Goal: Information Seeking & Learning: Learn about a topic

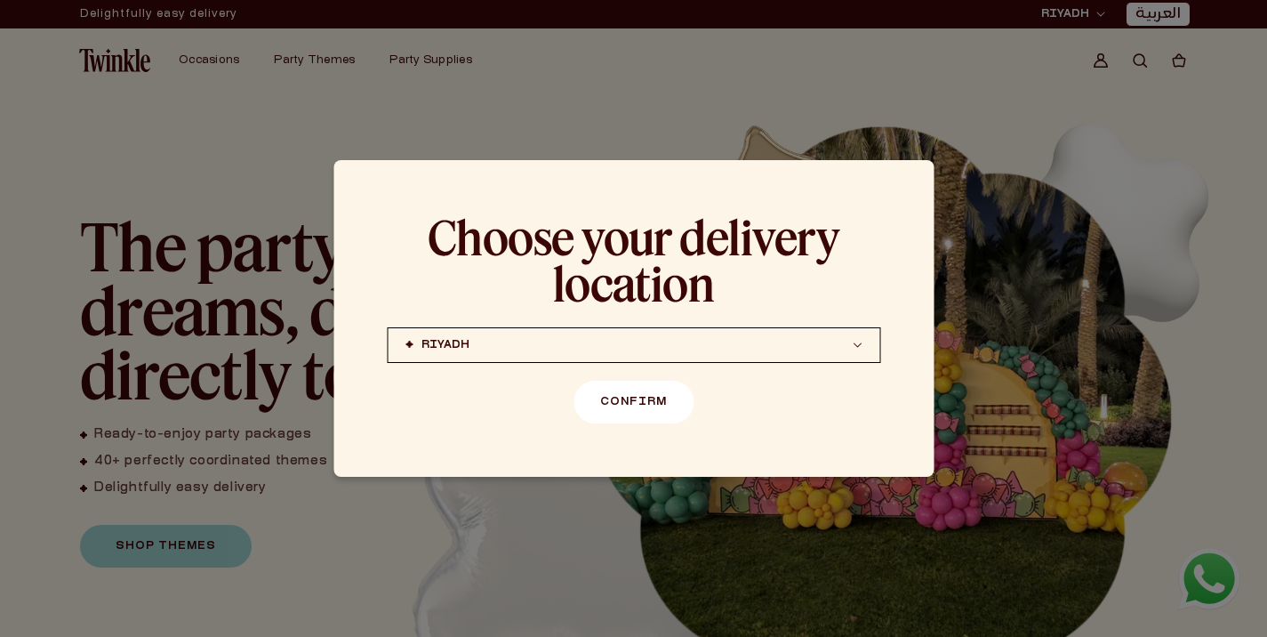
click at [645, 397] on button "Confirm" at bounding box center [634, 402] width 120 height 43
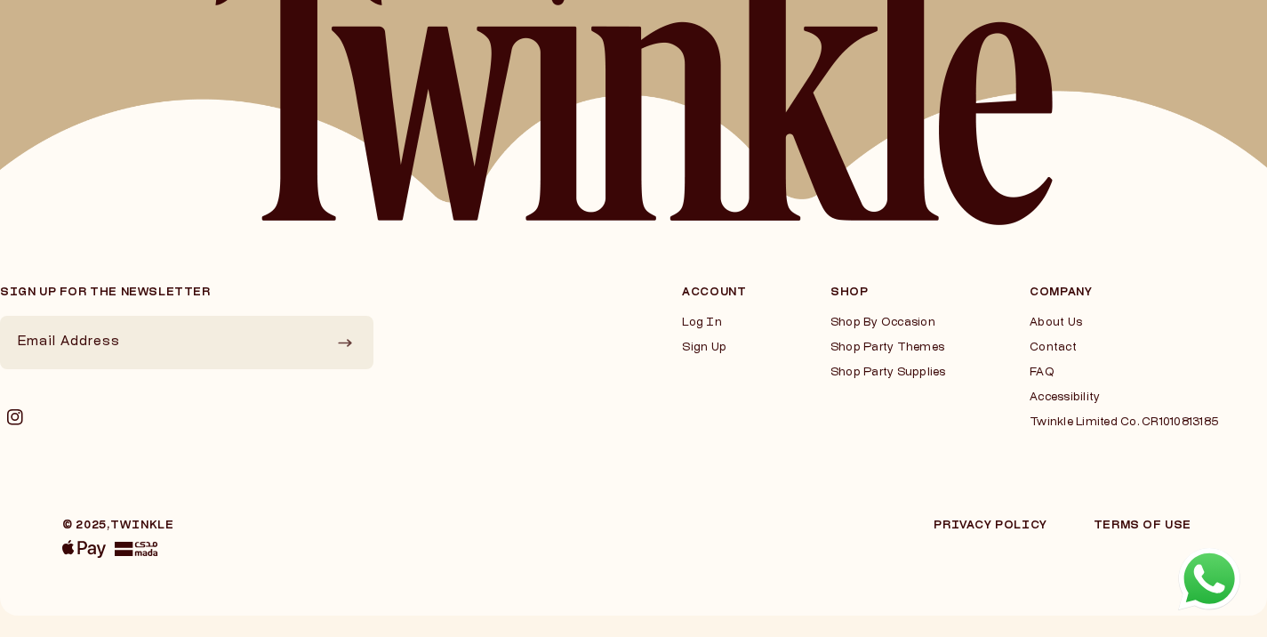
scroll to position [4581, 0]
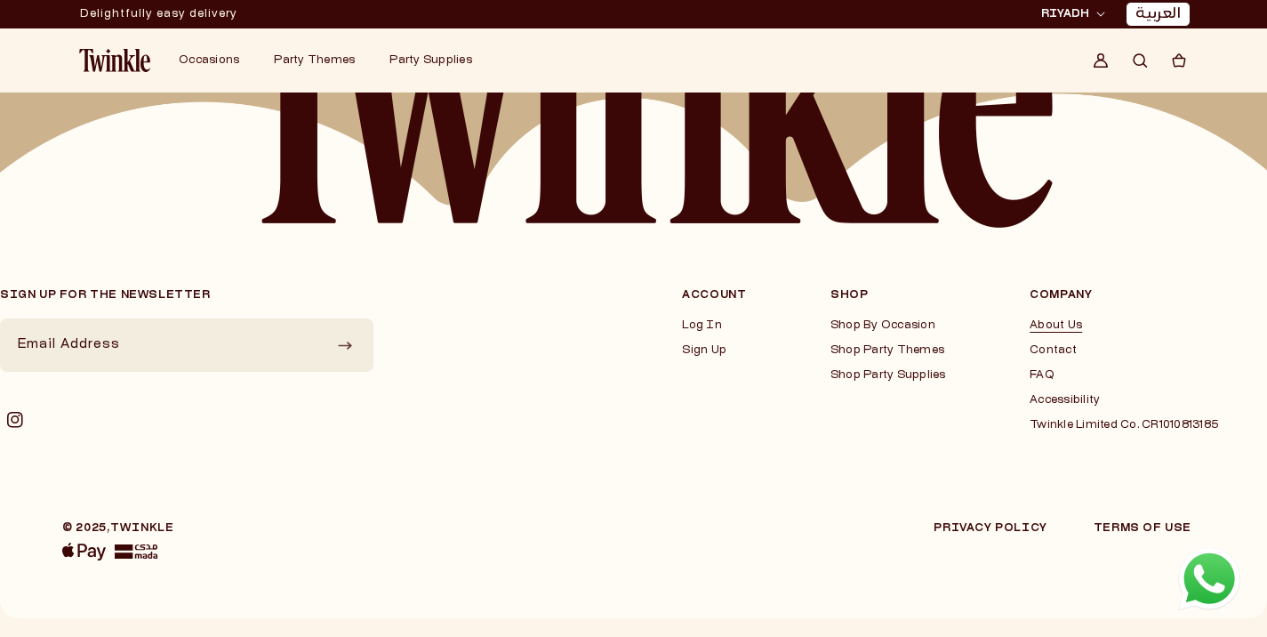
click at [1030, 325] on link "About Us" at bounding box center [1124, 325] width 189 height 14
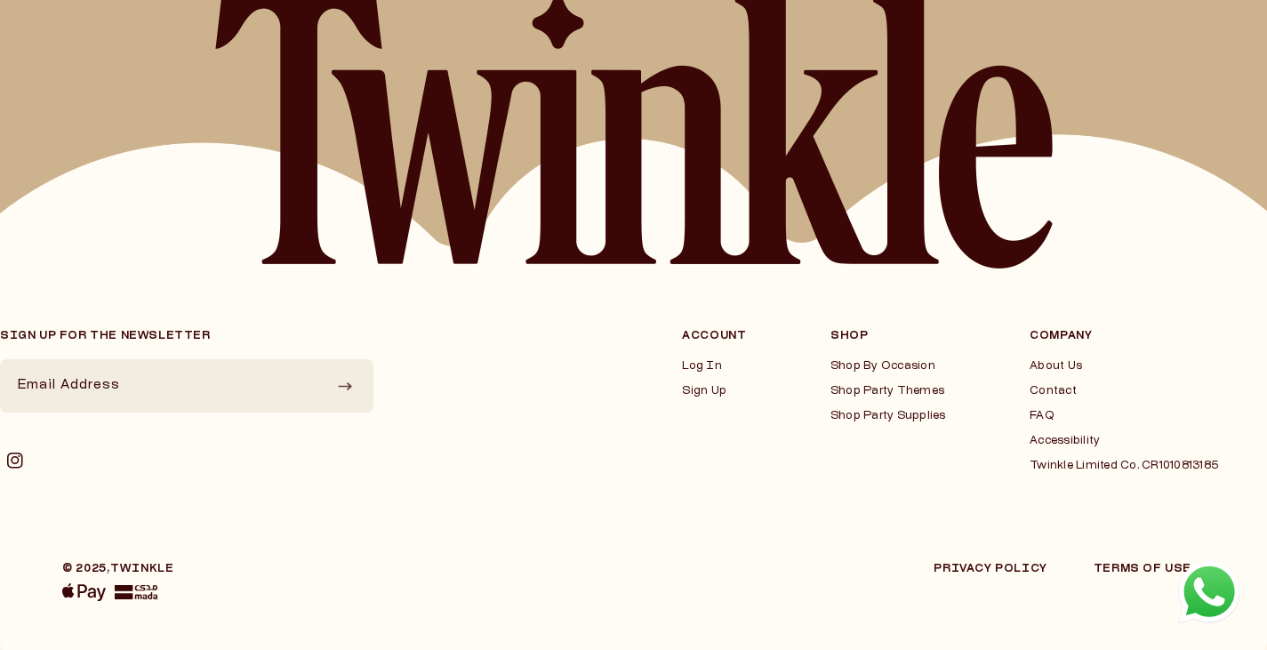
scroll to position [1924, 0]
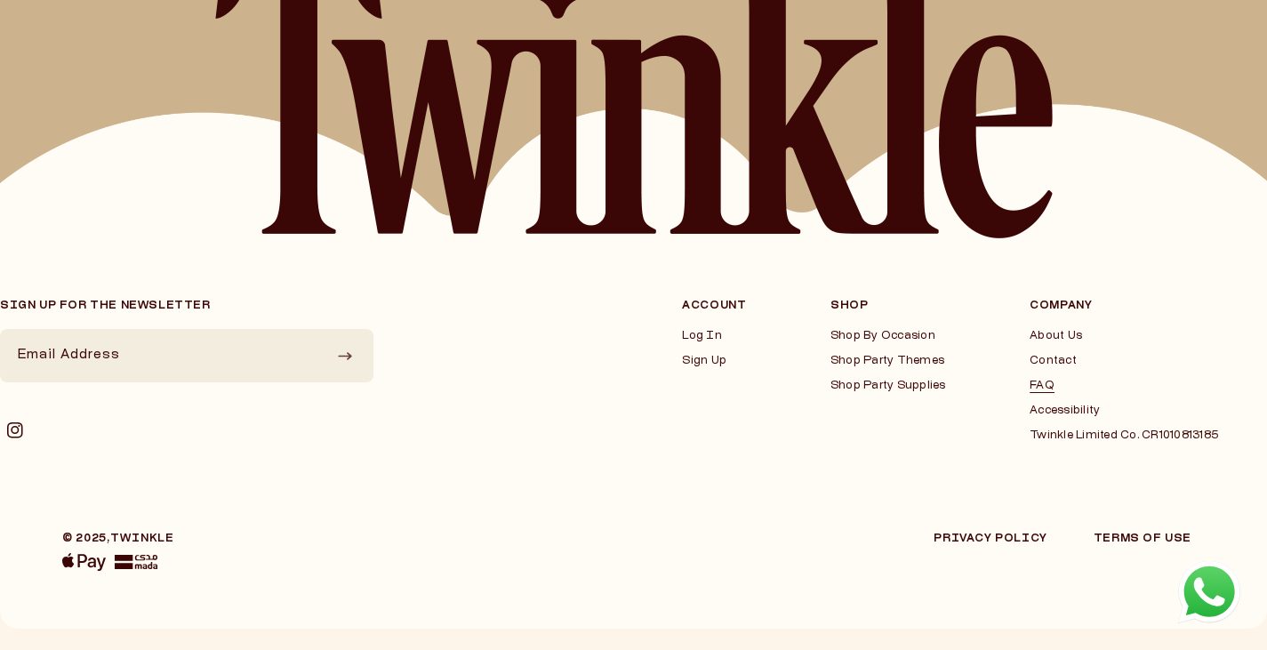
click at [1030, 382] on link "FAQ" at bounding box center [1124, 386] width 189 height 14
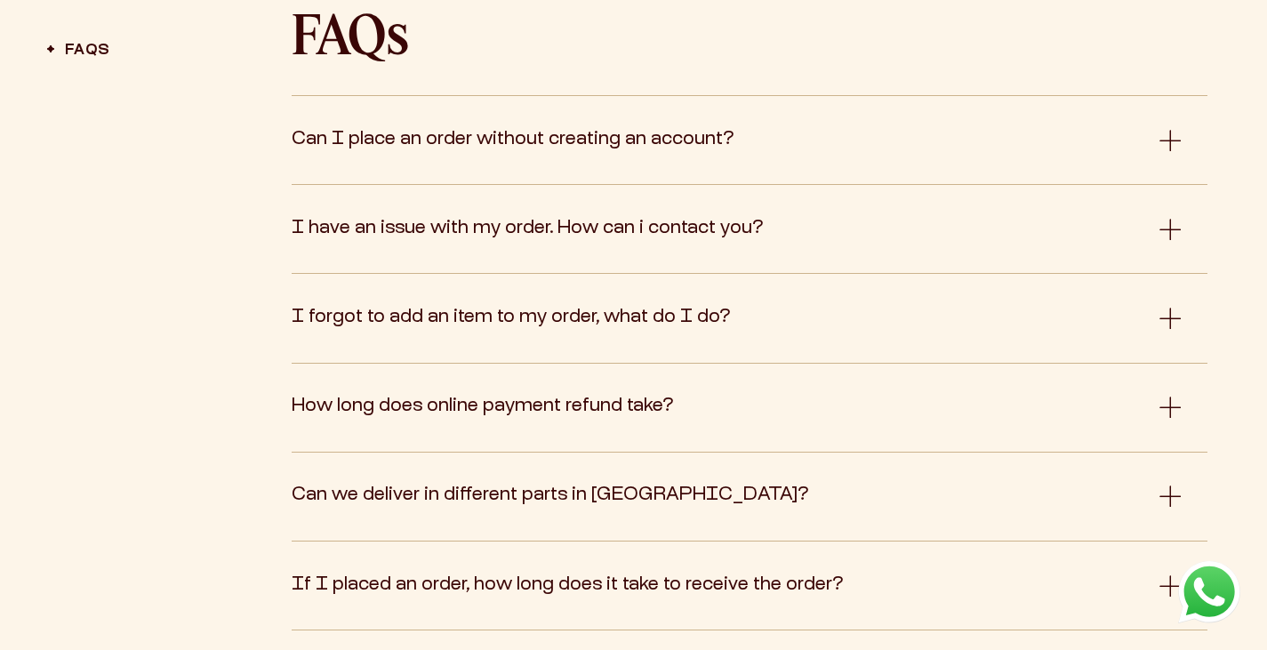
scroll to position [636, 0]
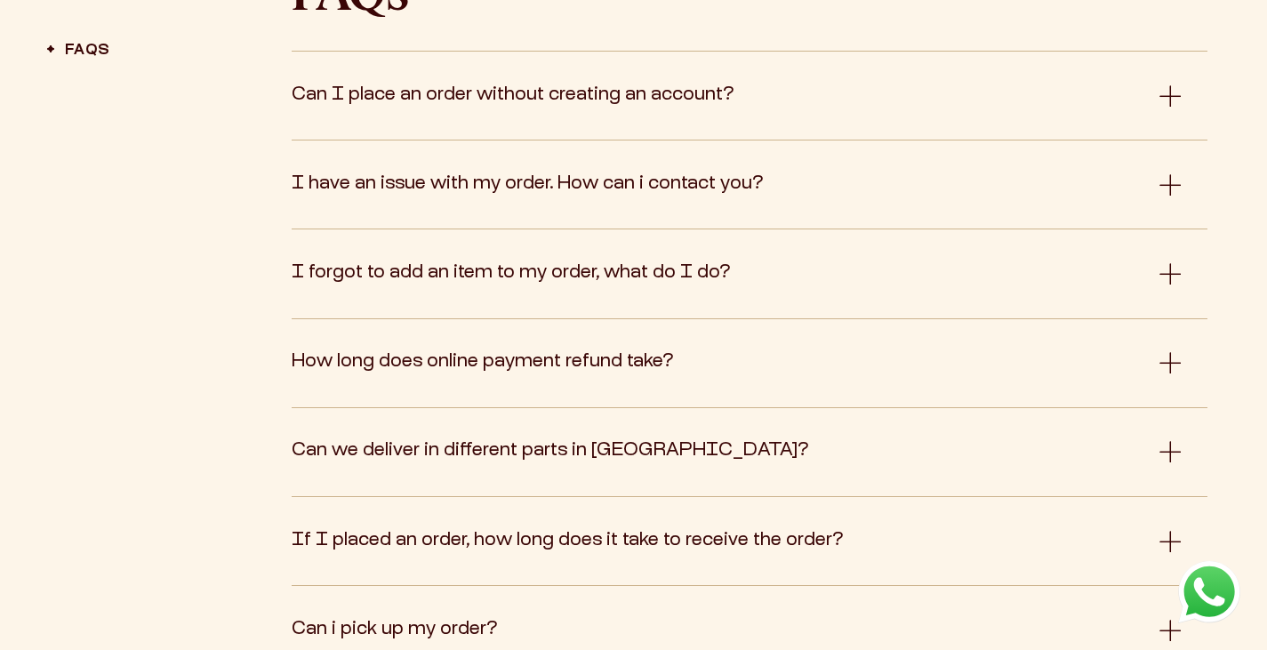
click at [936, 438] on button "Can we deliver in different parts in Saudi Arabia?" at bounding box center [736, 451] width 889 height 43
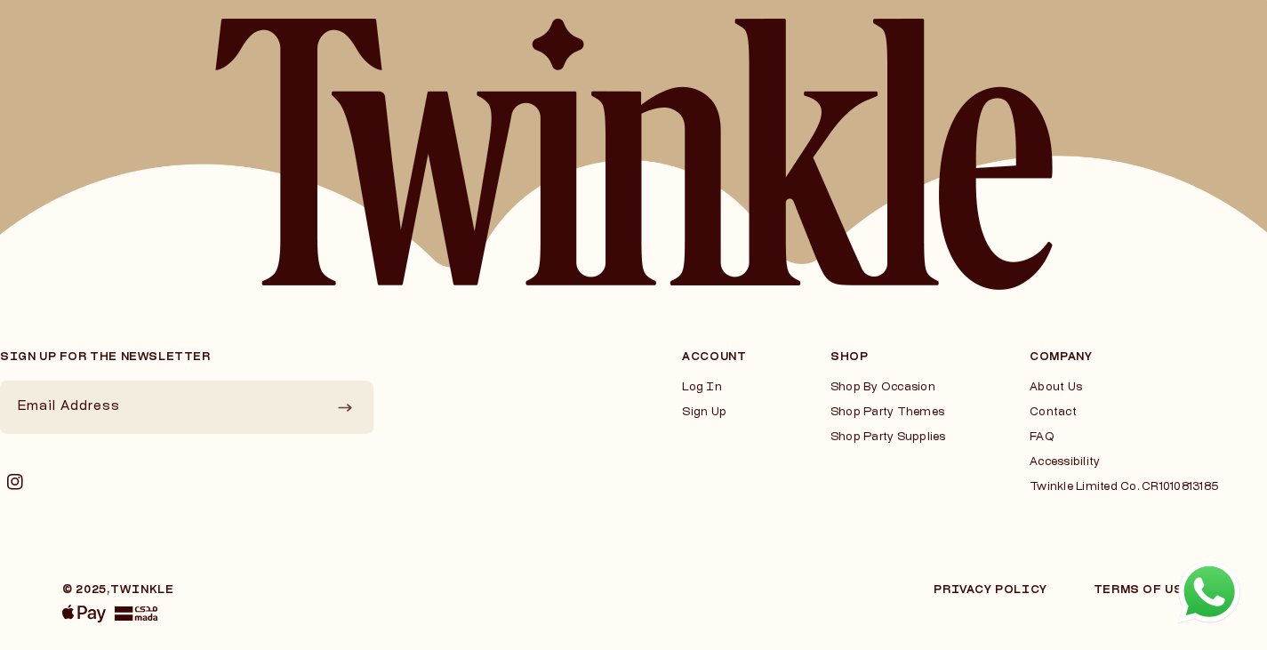
scroll to position [1913, 0]
click at [847, 380] on link "Shop By Occasion" at bounding box center [889, 387] width 116 height 14
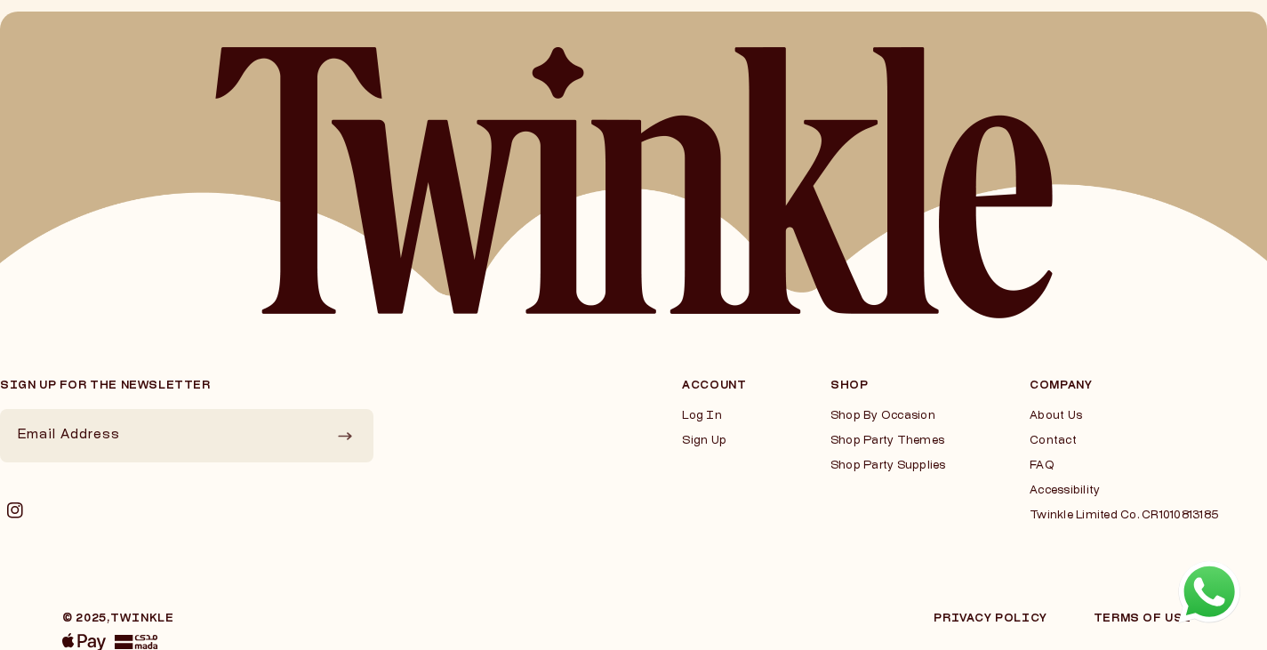
scroll to position [1491, 0]
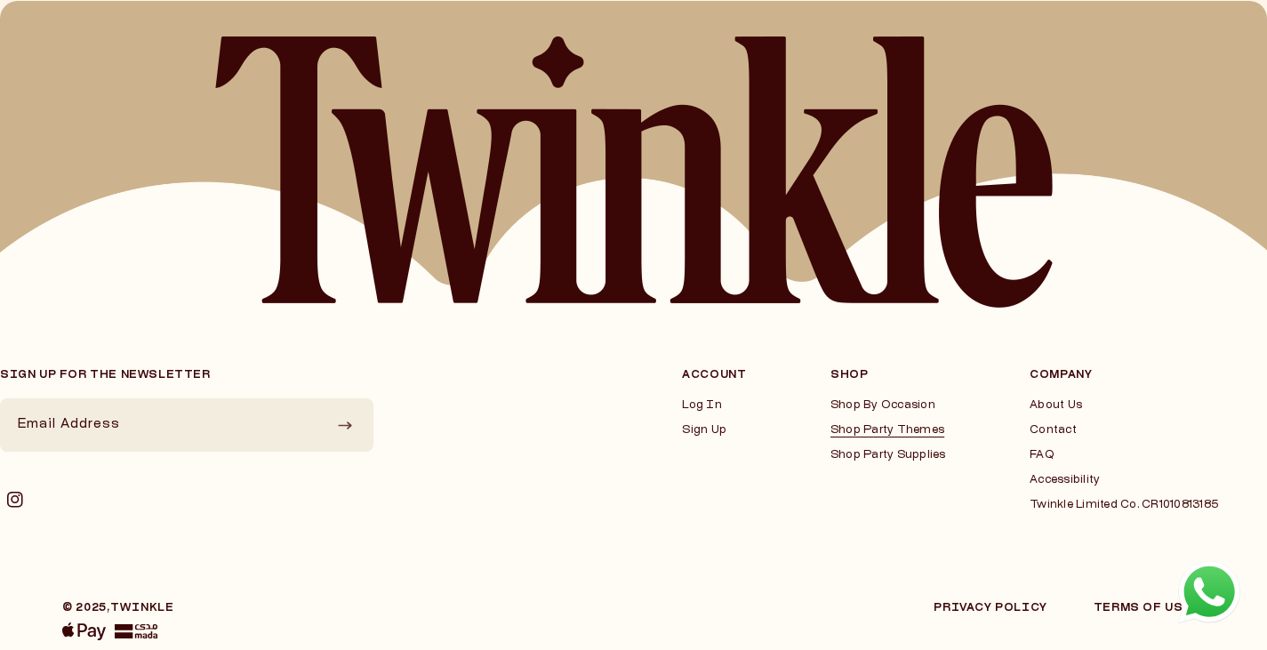
click at [847, 434] on link "Shop Party Themes" at bounding box center [889, 430] width 116 height 14
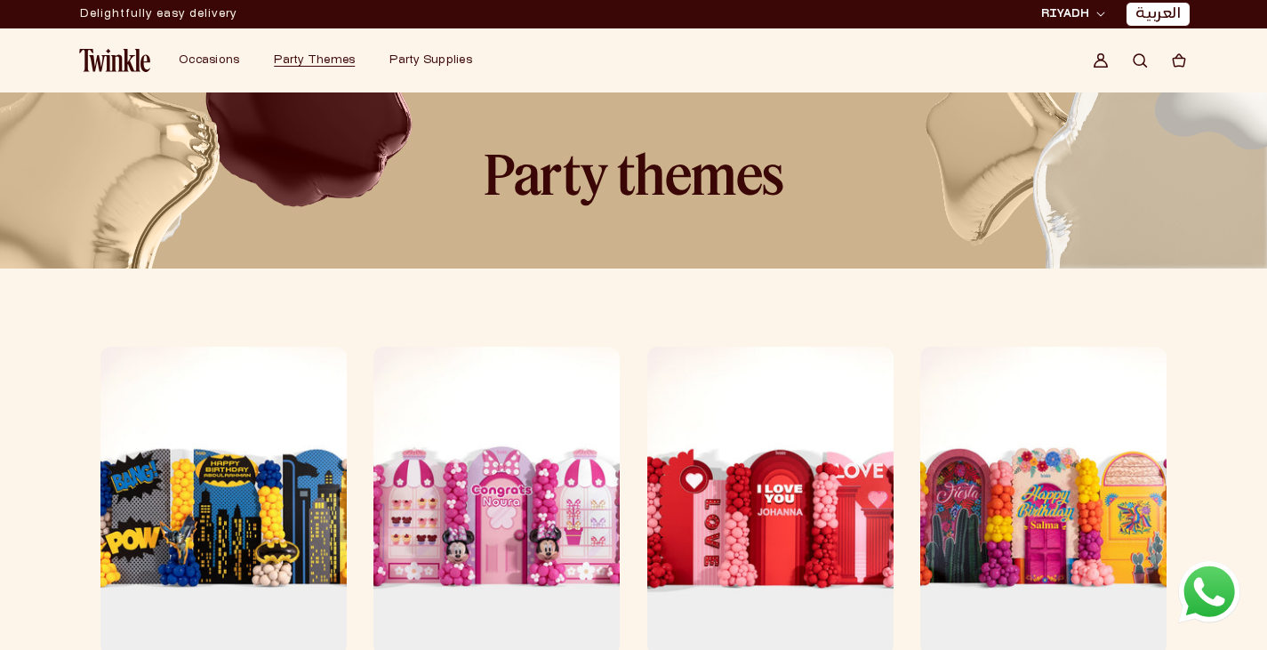
click at [1089, 25] on div "[PERSON_NAME] (coming soon) [GEOGRAPHIC_DATA] (coming soon) [GEOGRAPHIC_DATA] J…" at bounding box center [1111, 14] width 151 height 25
click at [1082, 10] on span "RIYADH" at bounding box center [1065, 14] width 48 height 16
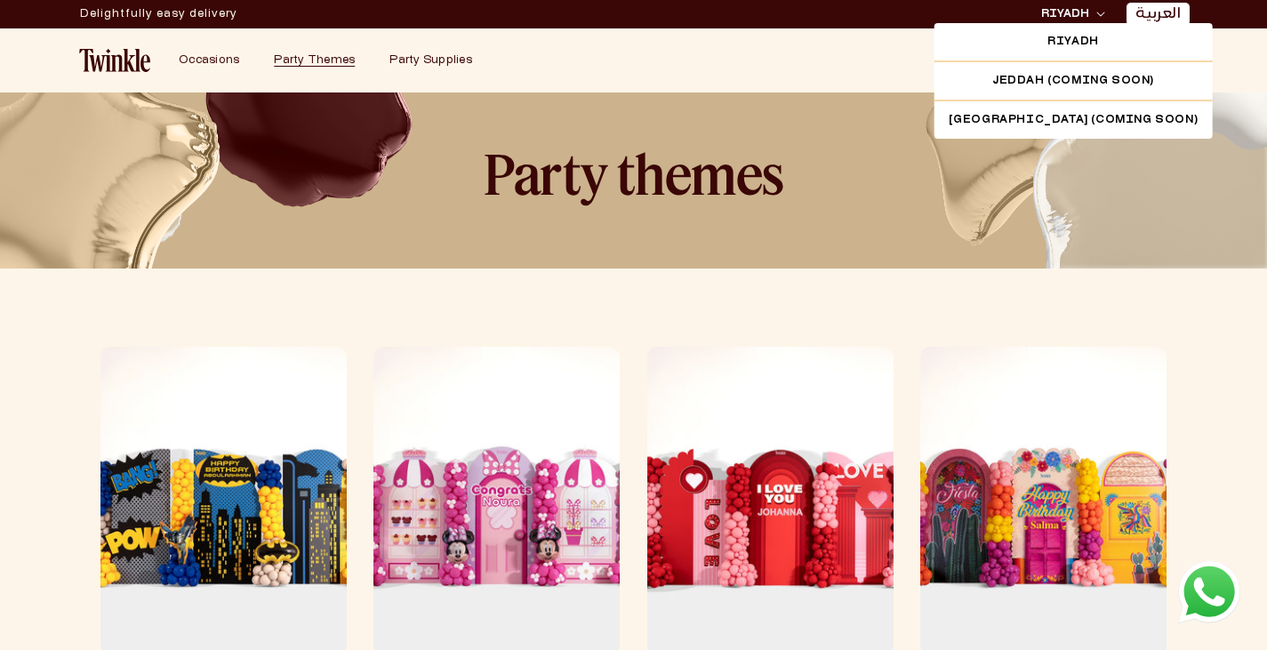
click at [1082, 10] on span "RIYADH" at bounding box center [1065, 14] width 48 height 16
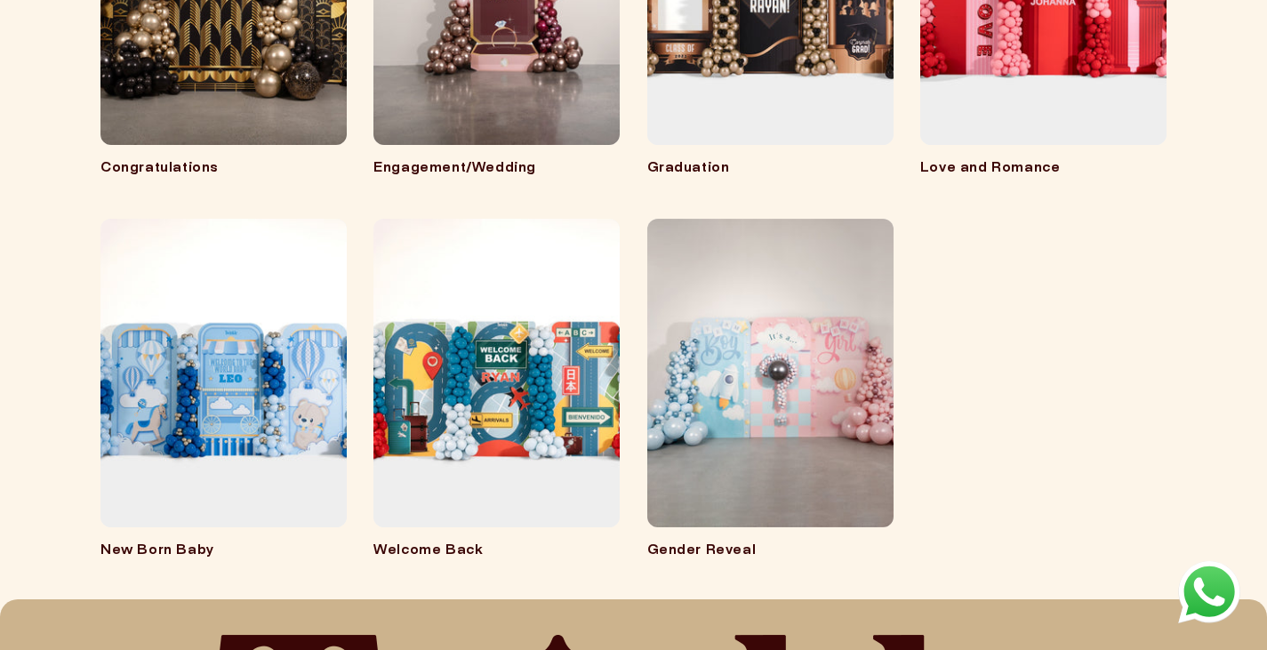
scroll to position [992, 0]
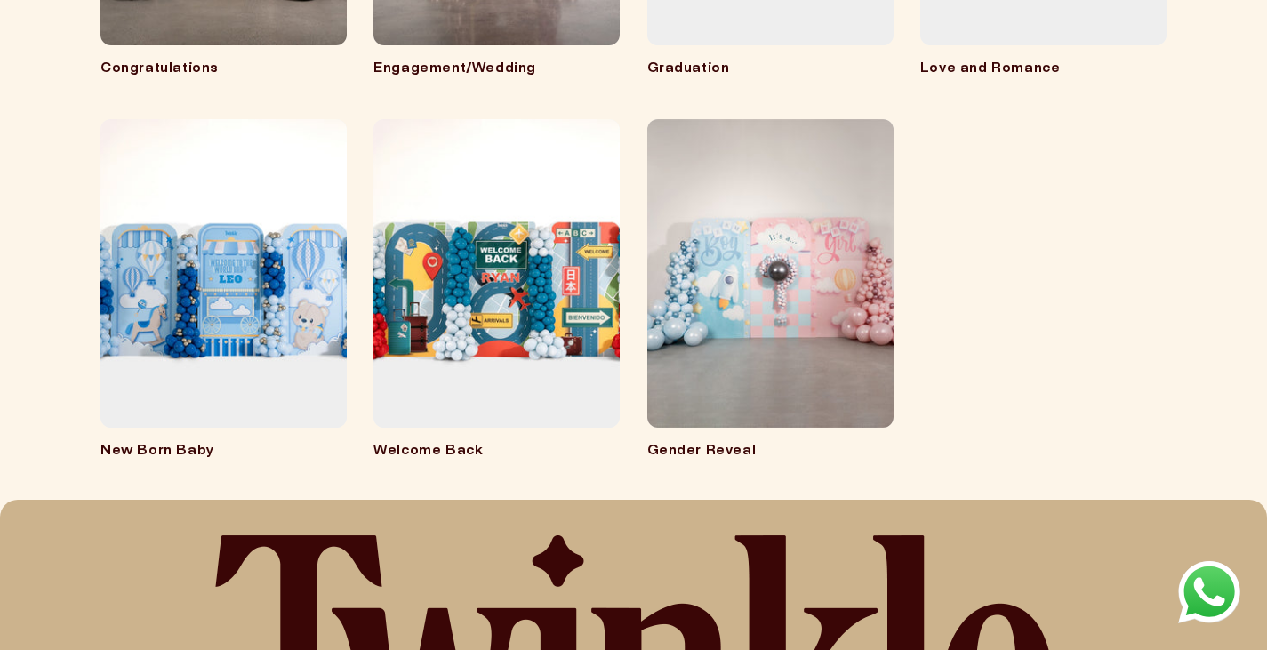
click at [872, 443] on link "Gender Reveal" at bounding box center [770, 452] width 246 height 18
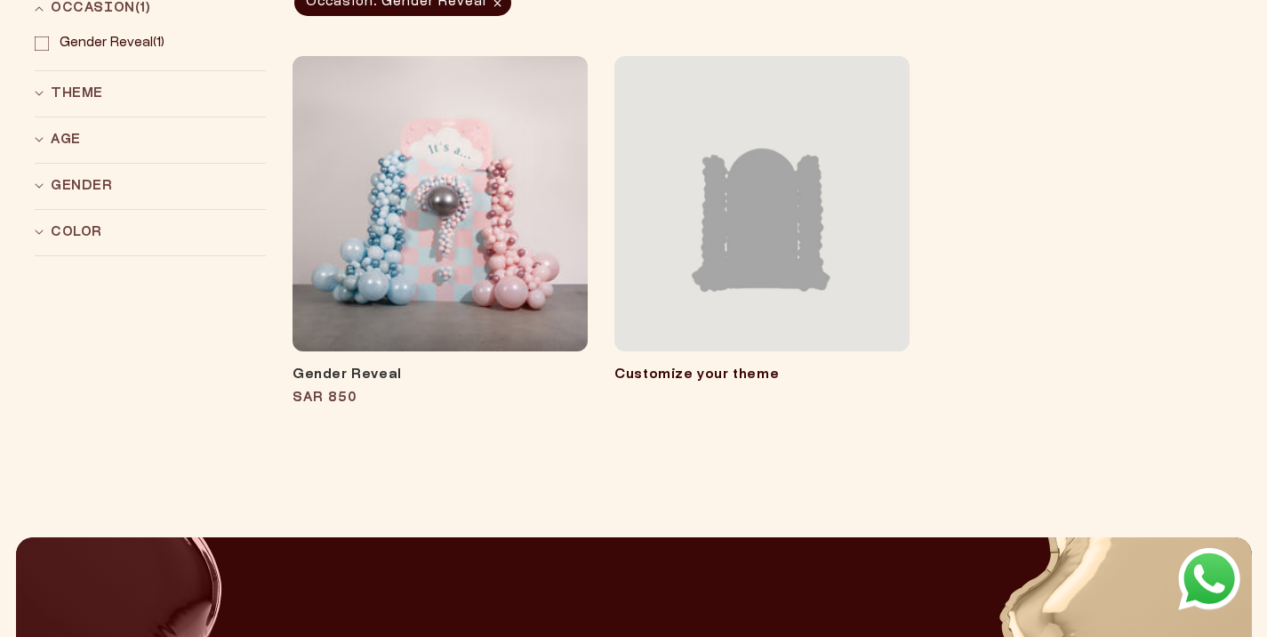
scroll to position [351, 0]
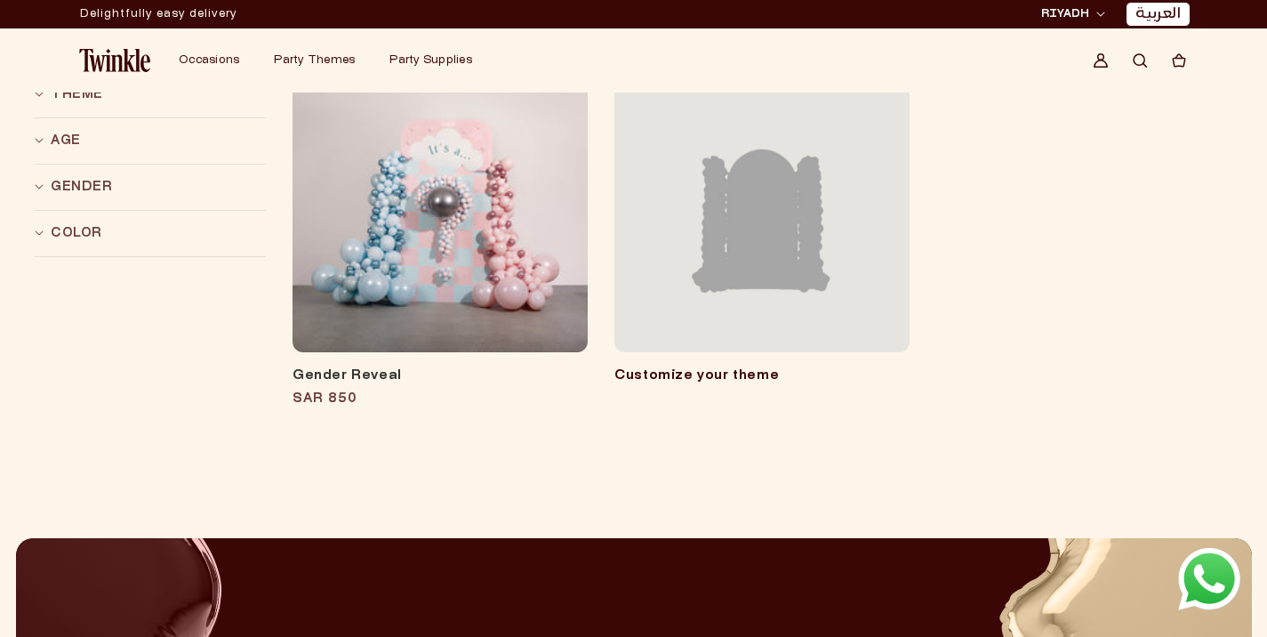
click at [701, 369] on link "Customize your theme" at bounding box center [696, 375] width 165 height 12
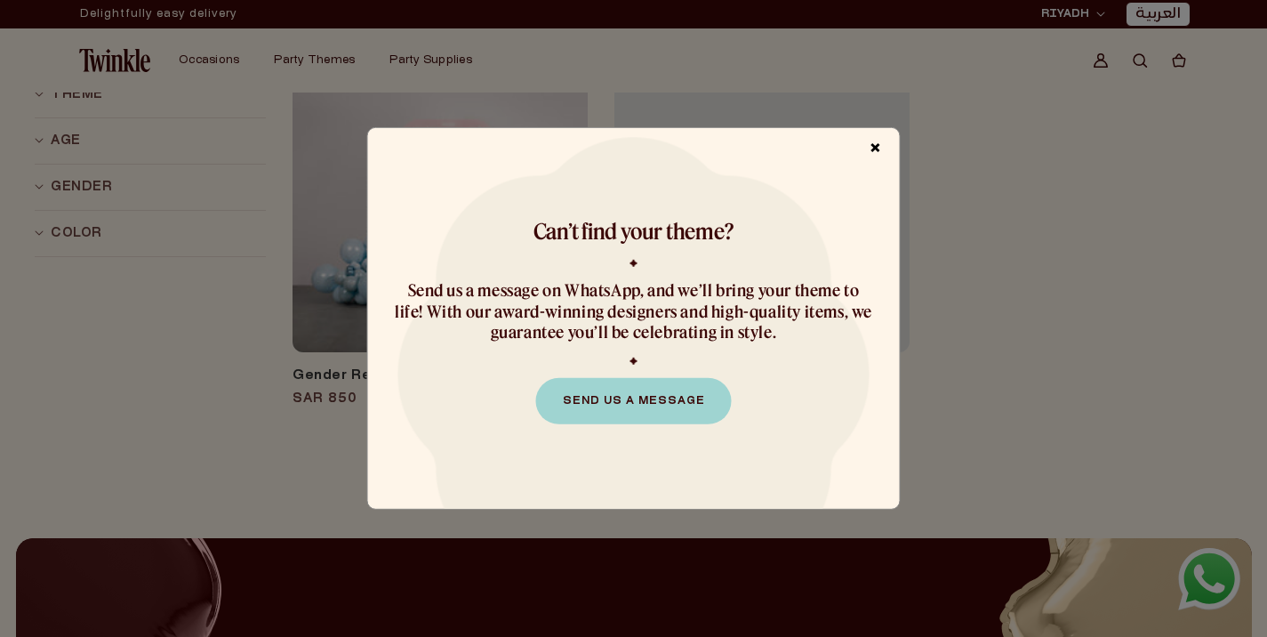
click at [882, 142] on span "×" at bounding box center [876, 150] width 30 height 34
